Goal: Navigation & Orientation: Find specific page/section

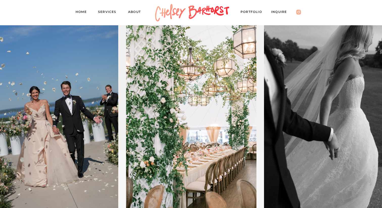
scroll to position [283, 0]
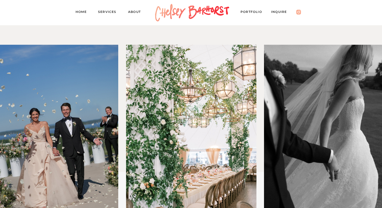
click at [207, 15] on div at bounding box center [193, 12] width 80 height 25
click at [82, 15] on nav "Home" at bounding box center [83, 12] width 15 height 7
click at [82, 13] on nav "Home" at bounding box center [83, 12] width 15 height 7
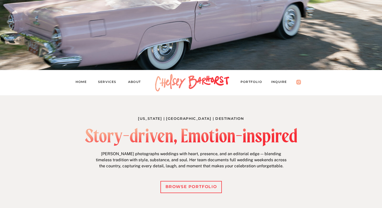
scroll to position [140, 0]
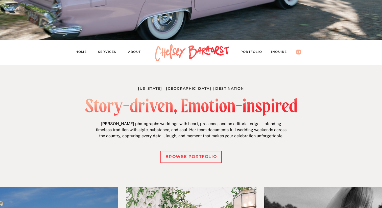
click at [137, 52] on nav "About" at bounding box center [136, 52] width 17 height 7
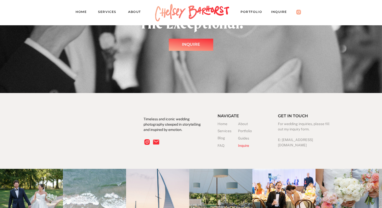
scroll to position [903, 0]
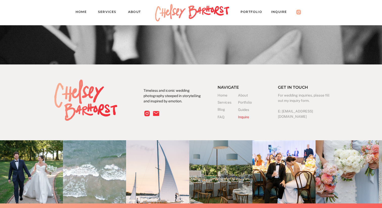
click at [246, 96] on h3 "About" at bounding box center [248, 95] width 20 height 5
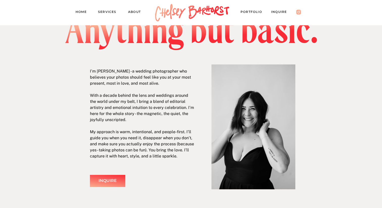
scroll to position [33, 0]
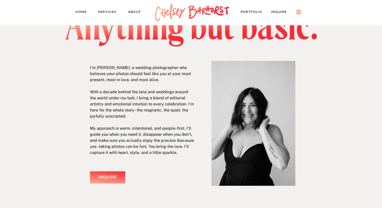
click at [247, 11] on nav "PORTFOLIO" at bounding box center [254, 12] width 26 height 7
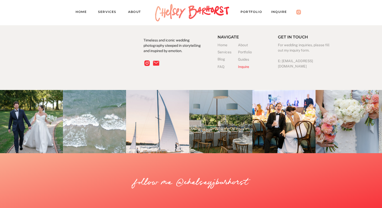
scroll to position [4914, 0]
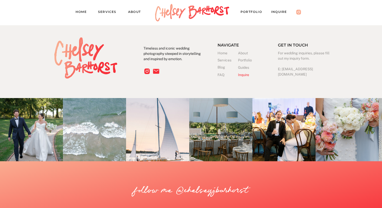
click at [244, 67] on h3 "Guides" at bounding box center [244, 67] width 13 height 5
